Goal: Check status: Check status

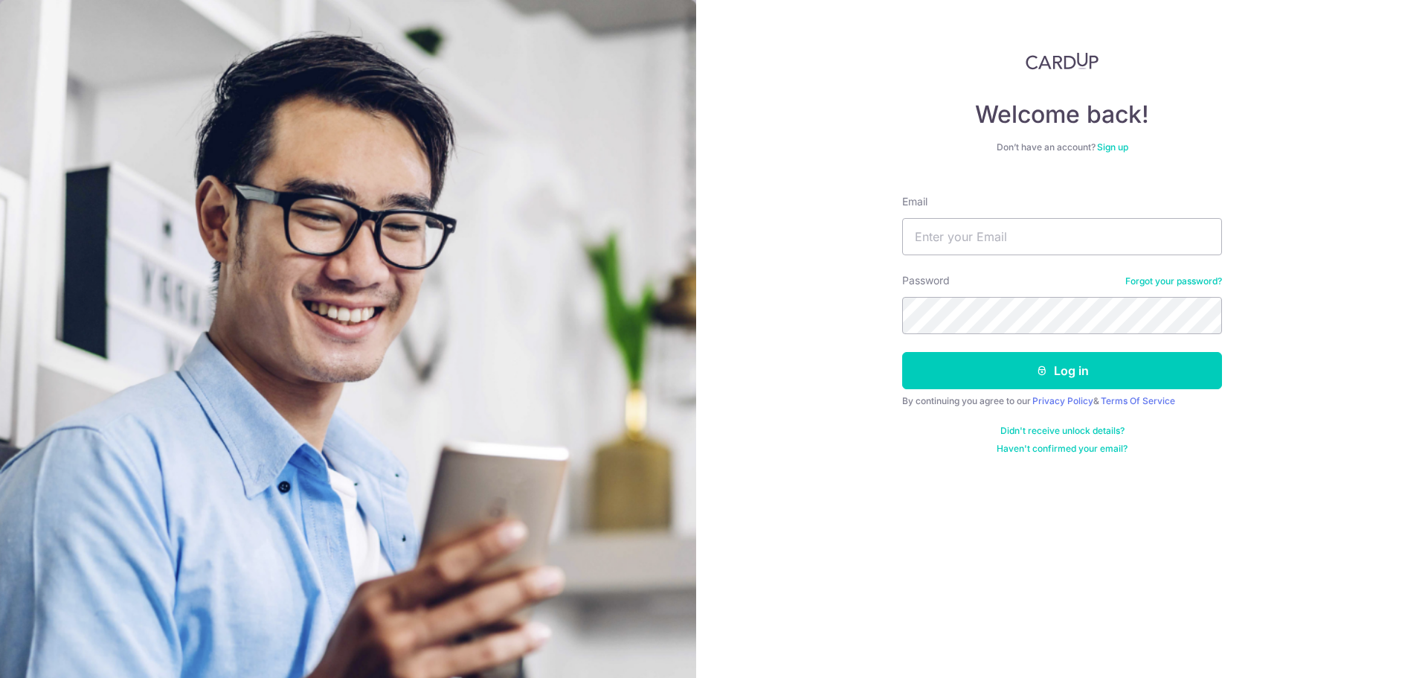
click at [970, 234] on input "Email" at bounding box center [1062, 236] width 320 height 37
type input "[EMAIL_ADDRESS][DOMAIN_NAME]"
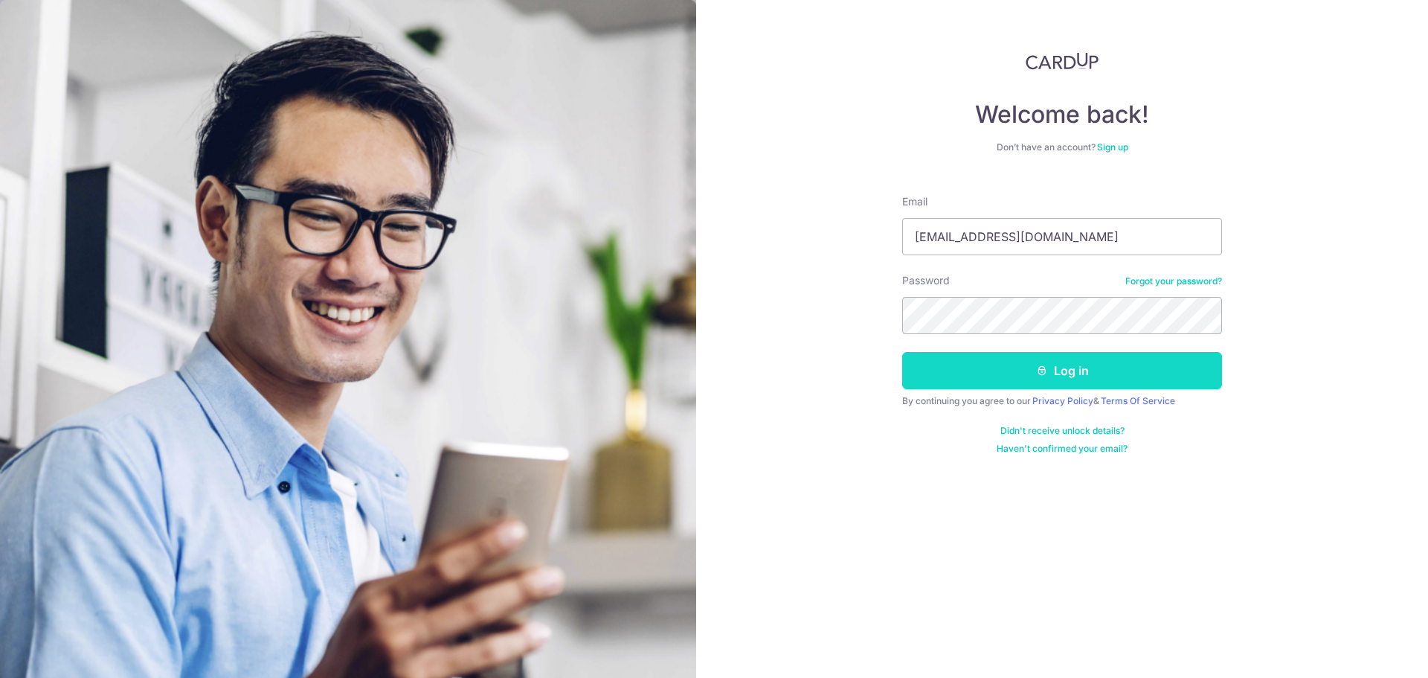
click at [971, 362] on button "Log in" at bounding box center [1062, 370] width 320 height 37
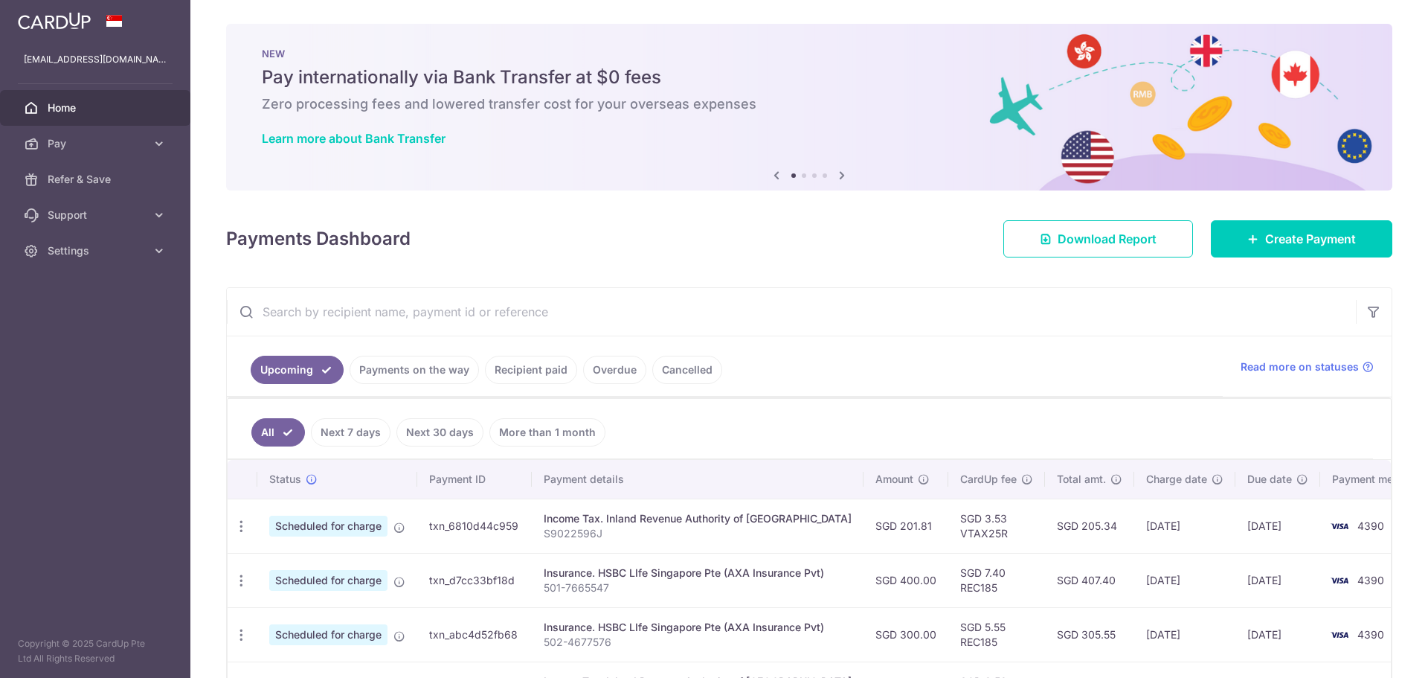
click at [444, 316] on input "text" at bounding box center [791, 312] width 1129 height 48
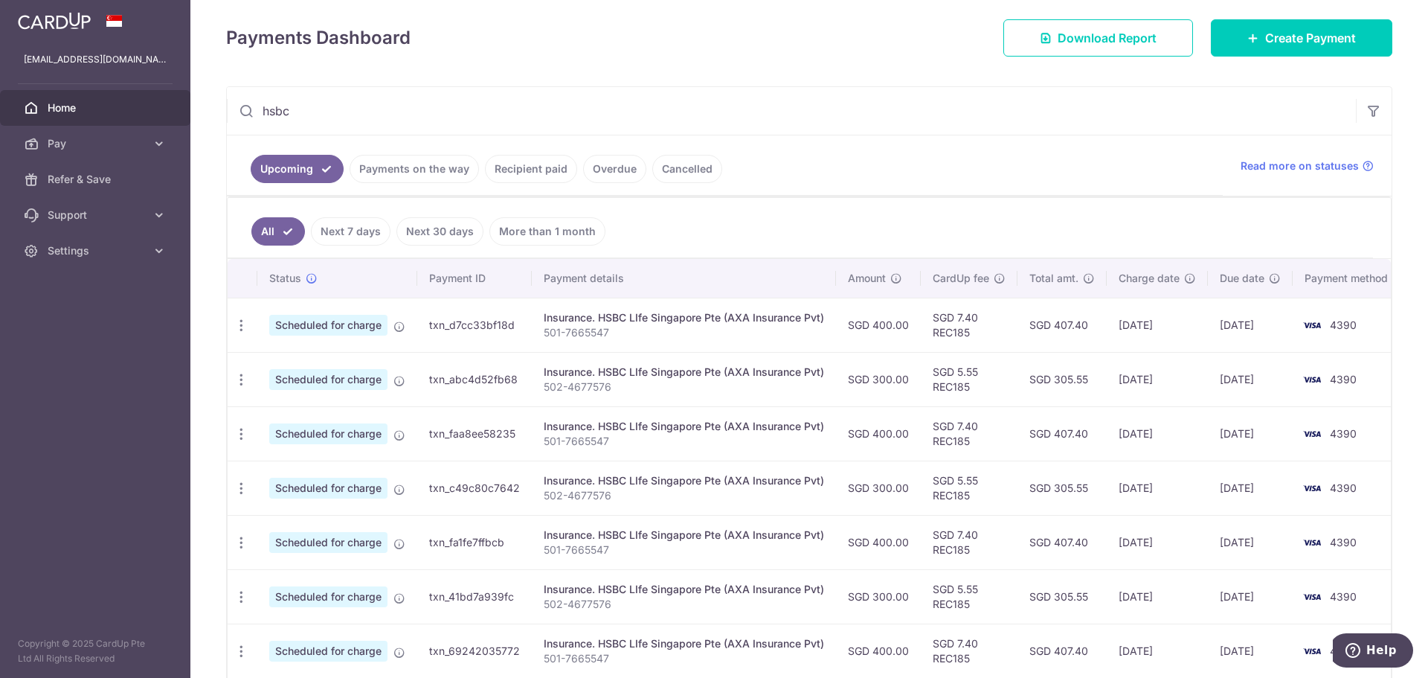
scroll to position [38, 0]
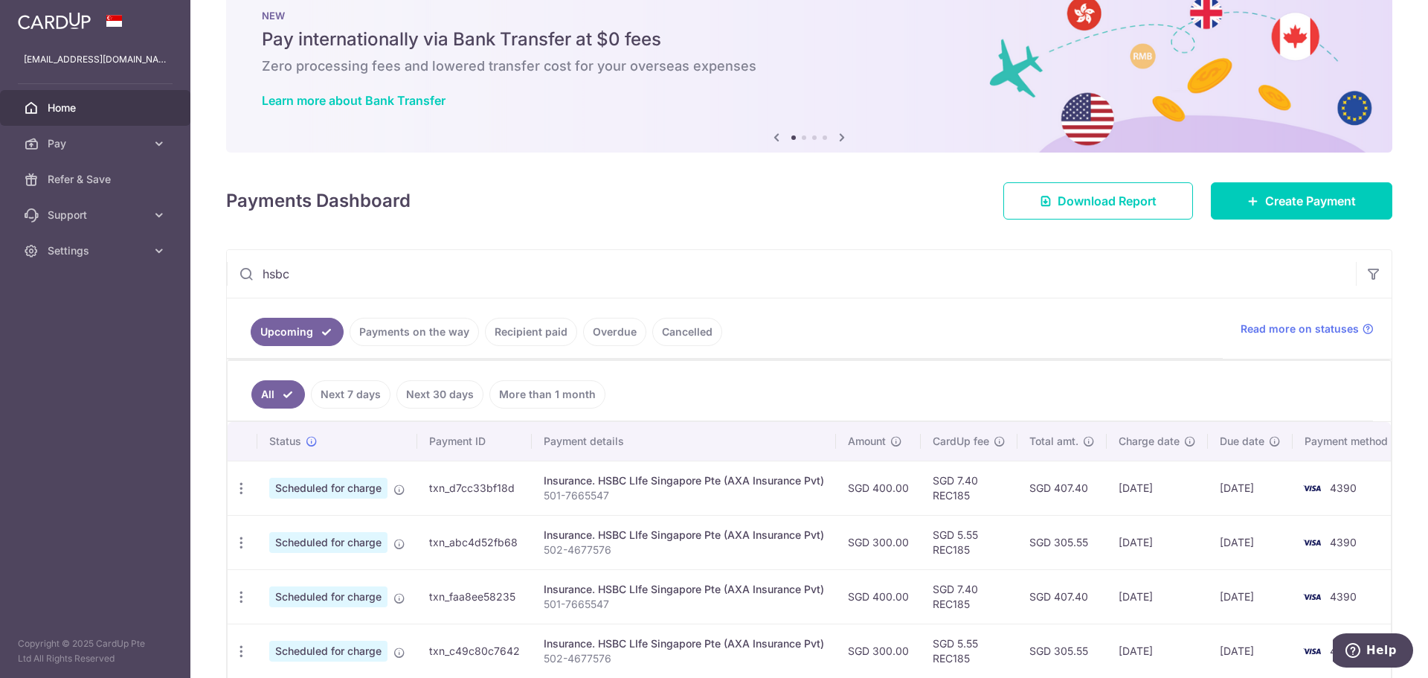
type input "hsbc"
click at [516, 324] on link "Recipient paid" at bounding box center [531, 332] width 92 height 28
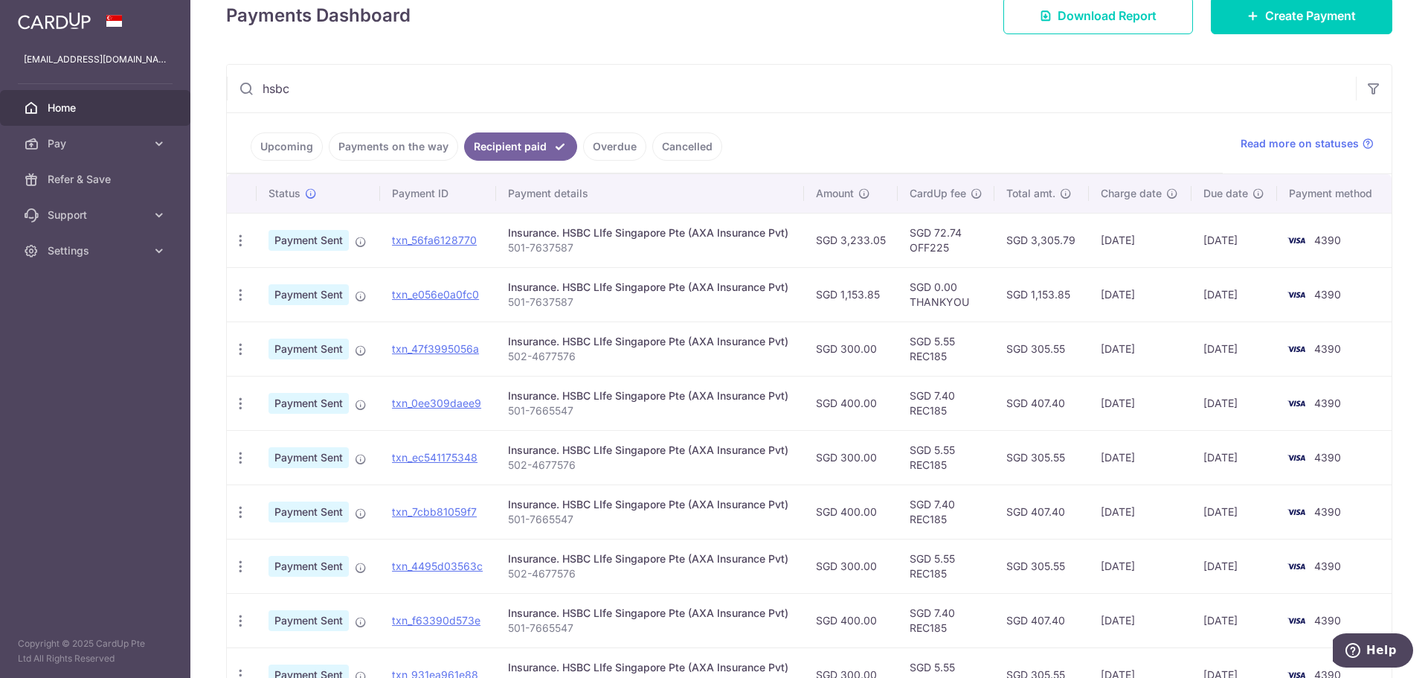
scroll to position [409, 0]
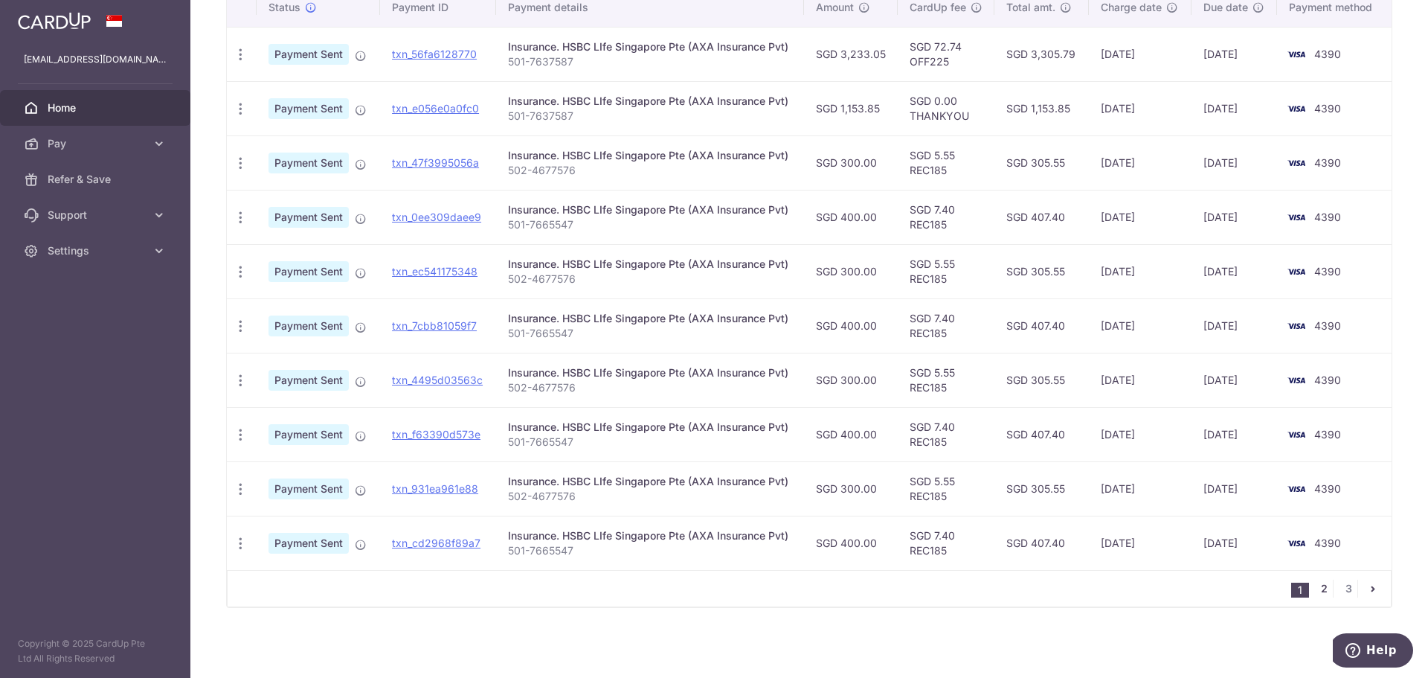
click at [1317, 585] on link "2" at bounding box center [1324, 589] width 18 height 18
click at [1340, 597] on link "3" at bounding box center [1349, 589] width 18 height 18
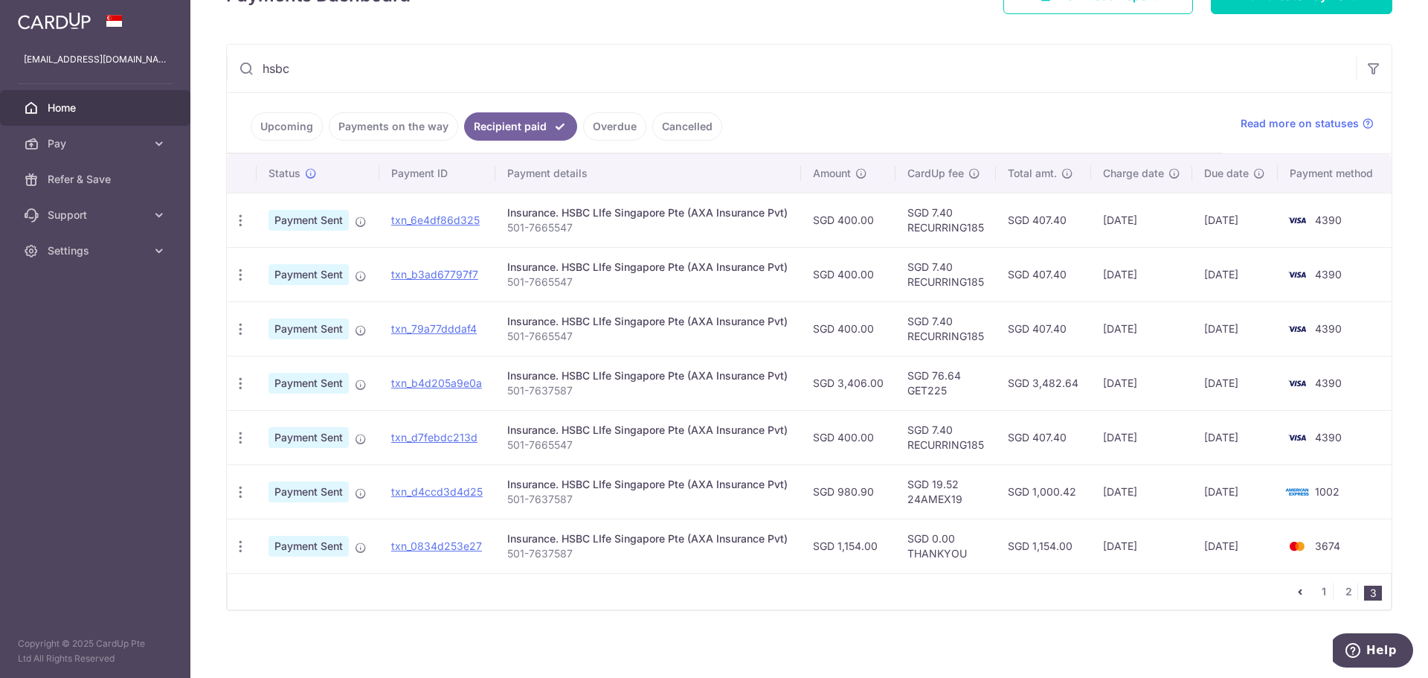
scroll to position [246, 0]
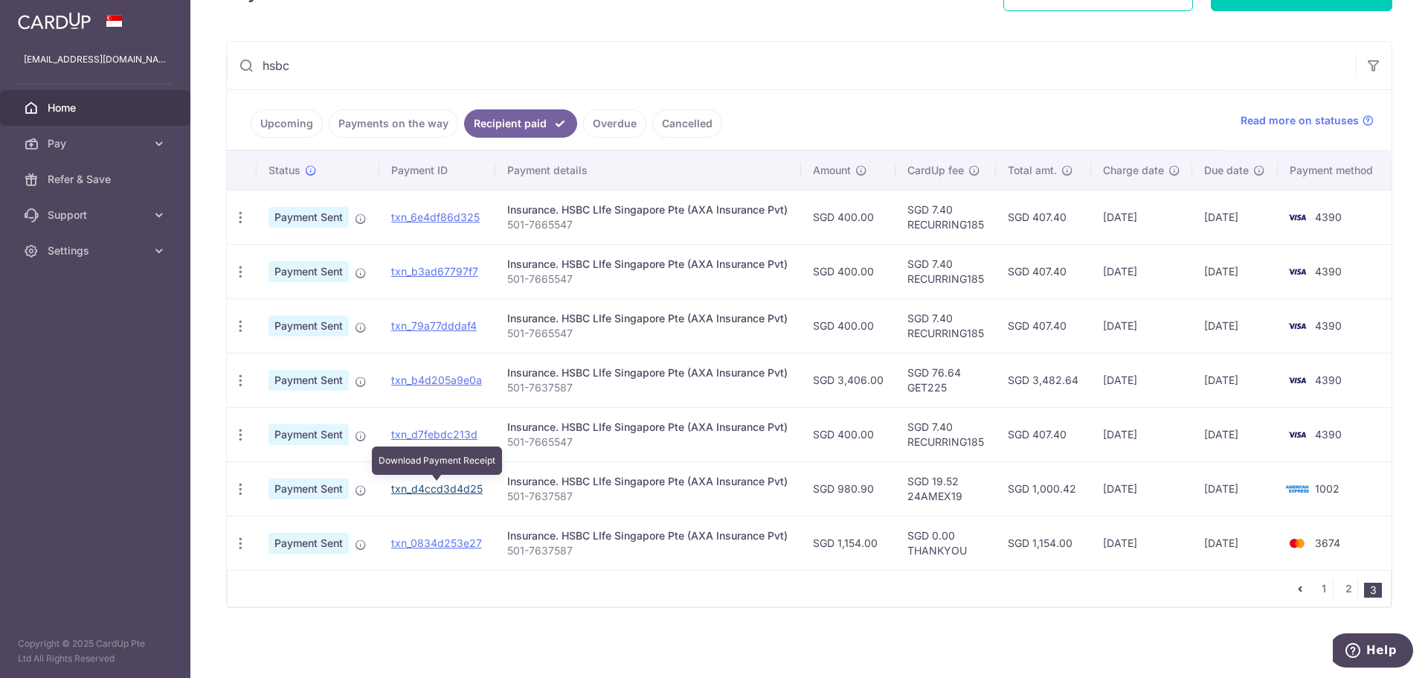
click at [401, 490] on link "txn_d4ccd3d4d25" at bounding box center [437, 488] width 92 height 13
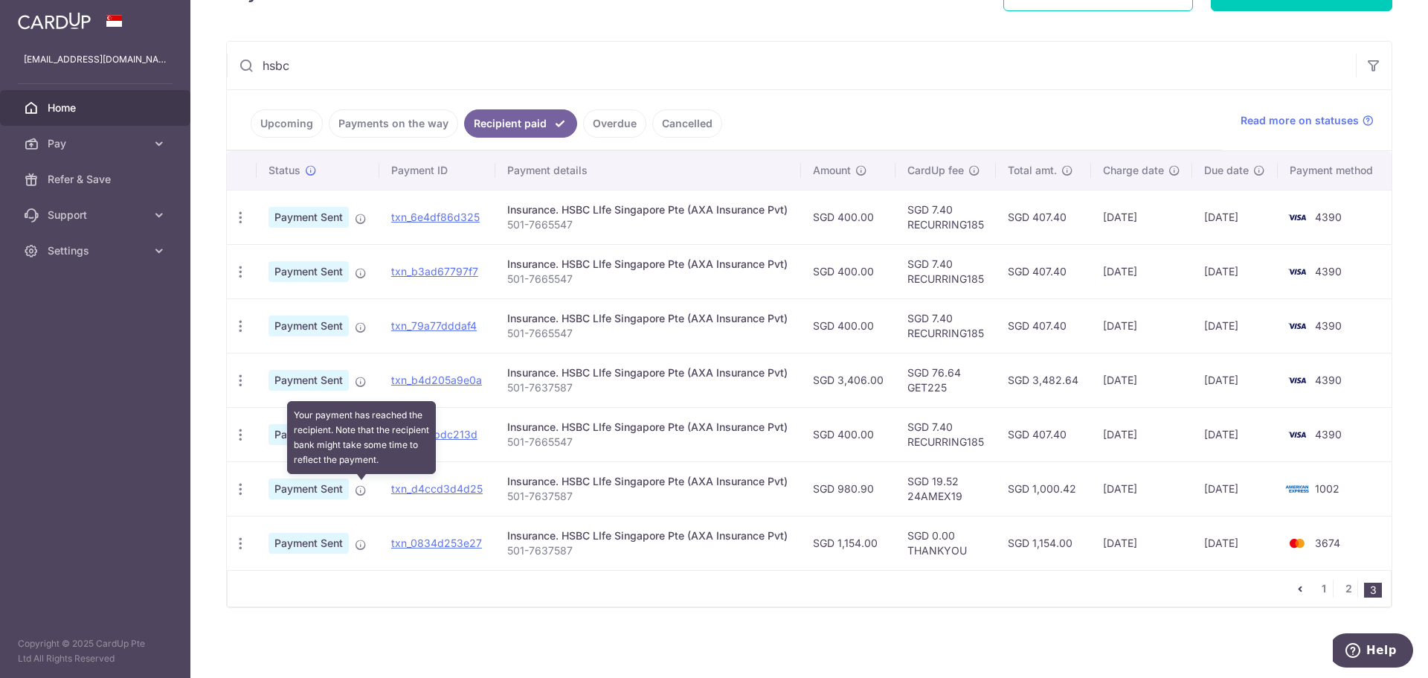
click at [362, 493] on icon at bounding box center [361, 490] width 12 height 12
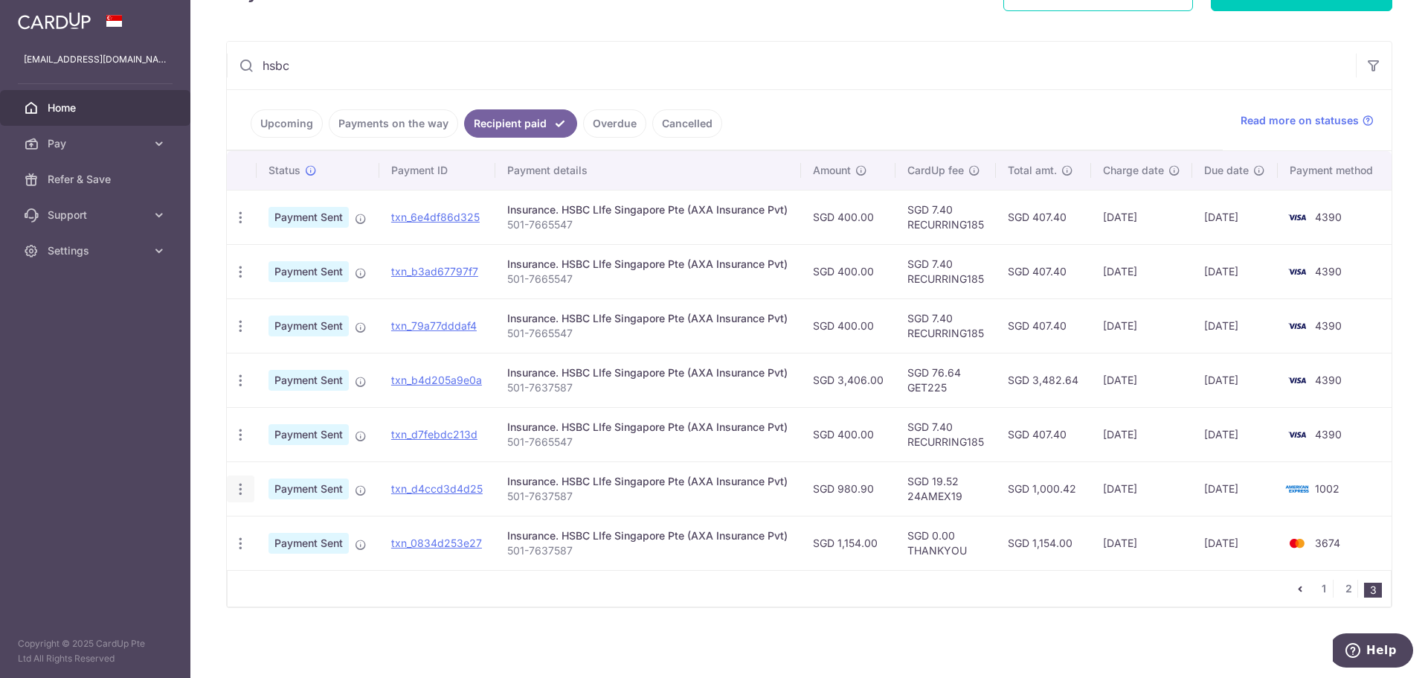
click at [250, 493] on div "PDF Receipt" at bounding box center [241, 489] width 28 height 28
click at [246, 493] on icon "button" at bounding box center [241, 489] width 16 height 16
click at [245, 493] on icon "button" at bounding box center [241, 489] width 16 height 16
click at [465, 490] on link "txn_d4ccd3d4d25" at bounding box center [437, 488] width 92 height 13
